Goal: Find specific page/section: Find specific page/section

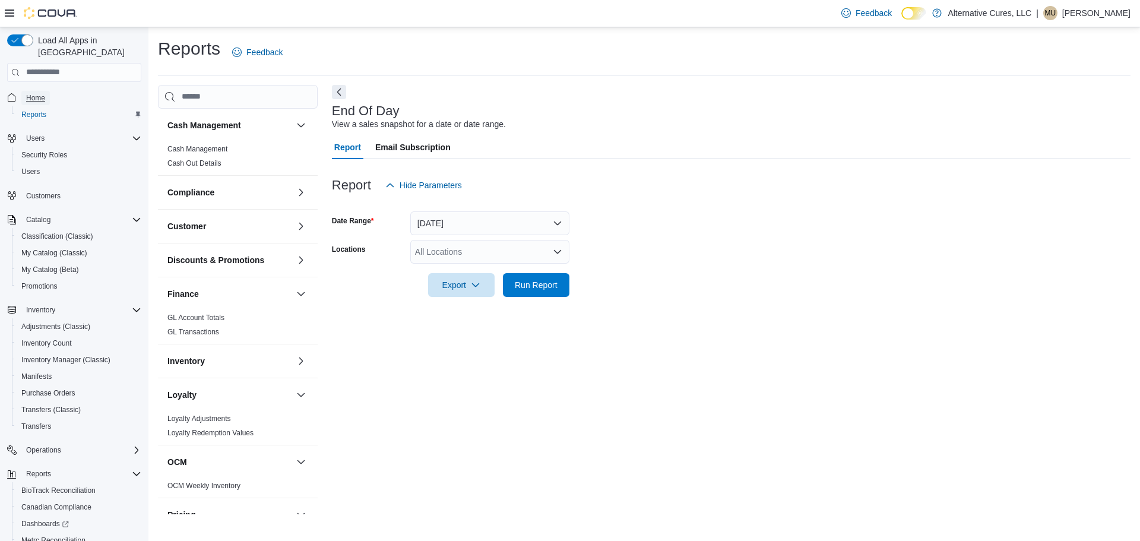
click at [39, 93] on span "Home" at bounding box center [35, 97] width 19 height 9
